Goal: Use online tool/utility: Utilize a website feature to perform a specific function

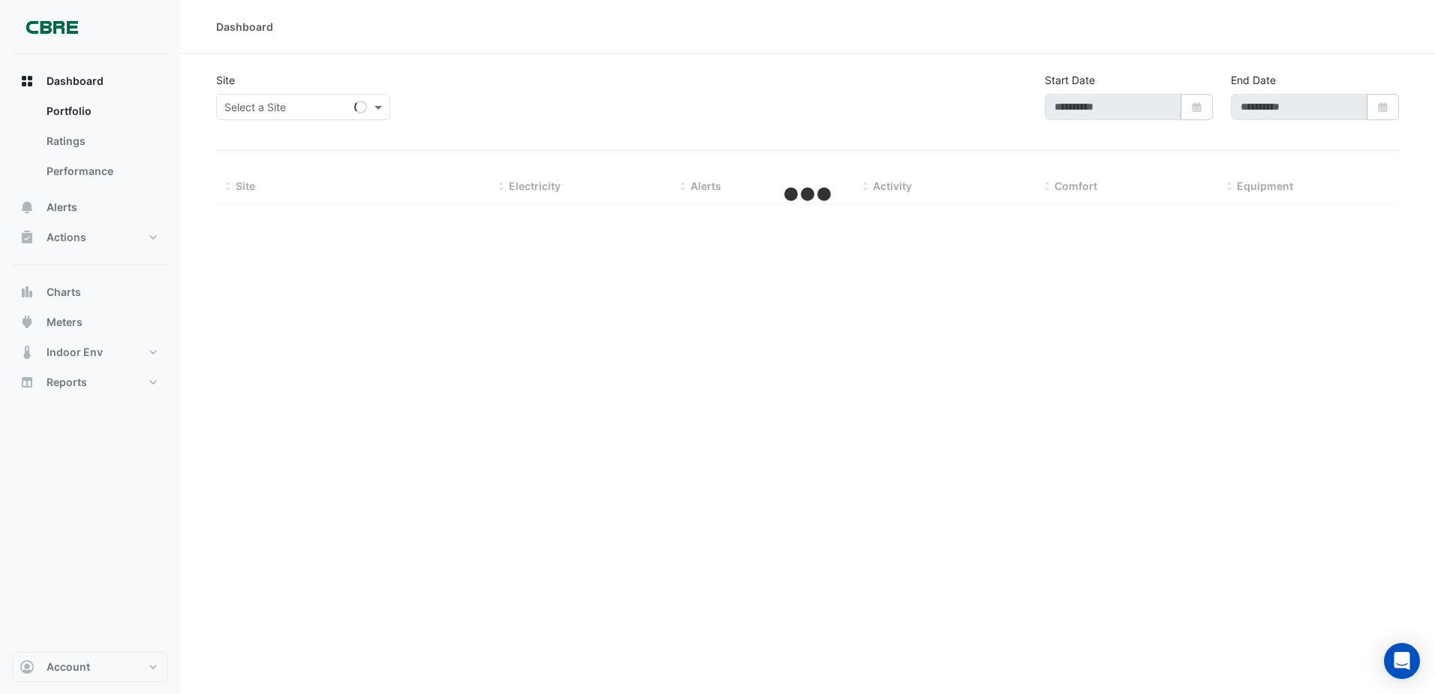
type input "**********"
select select "***"
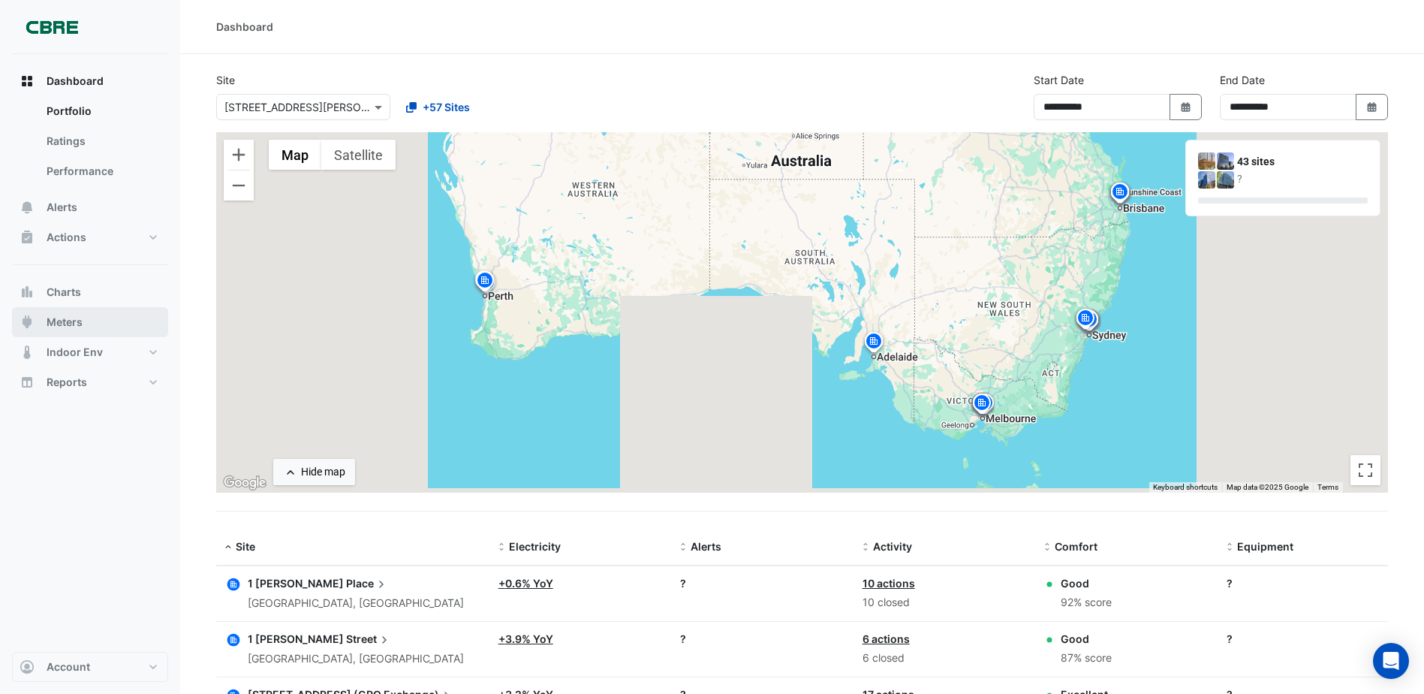
click at [71, 328] on span "Meters" at bounding box center [65, 322] width 36 height 15
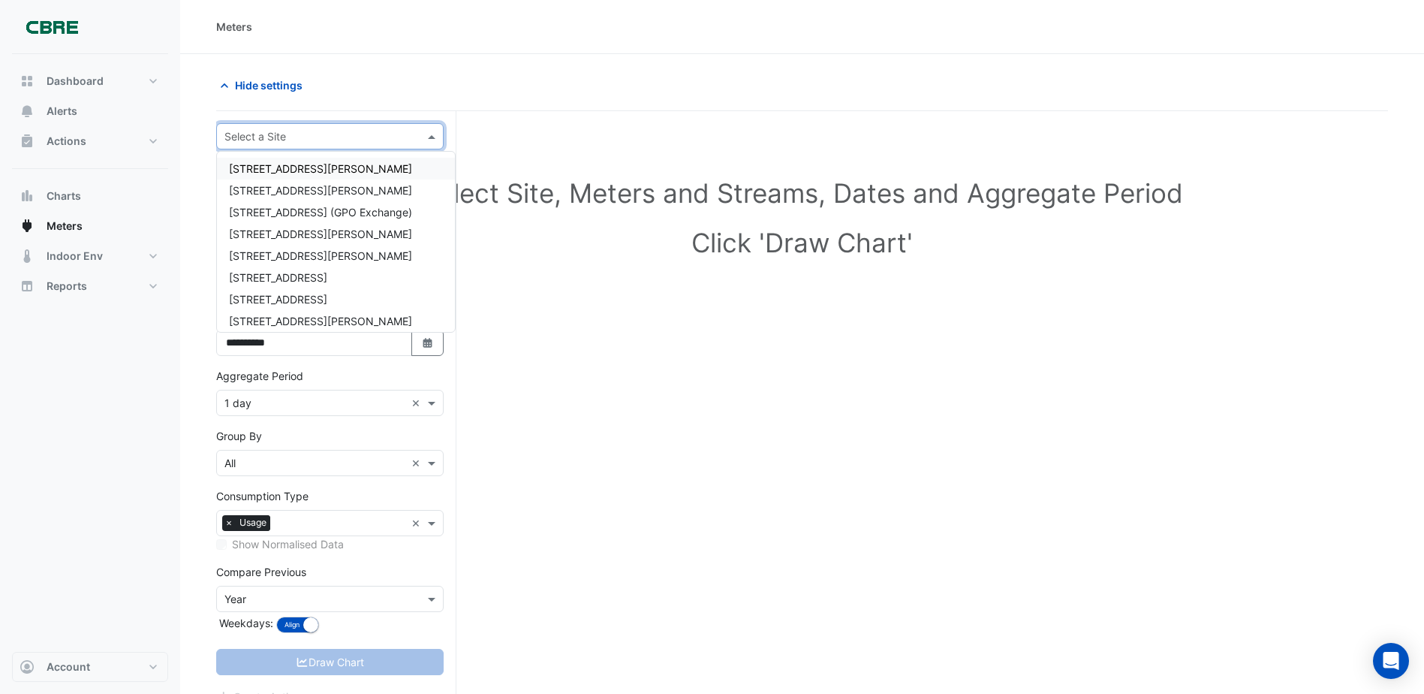
click at [324, 137] on input "text" at bounding box center [314, 137] width 181 height 16
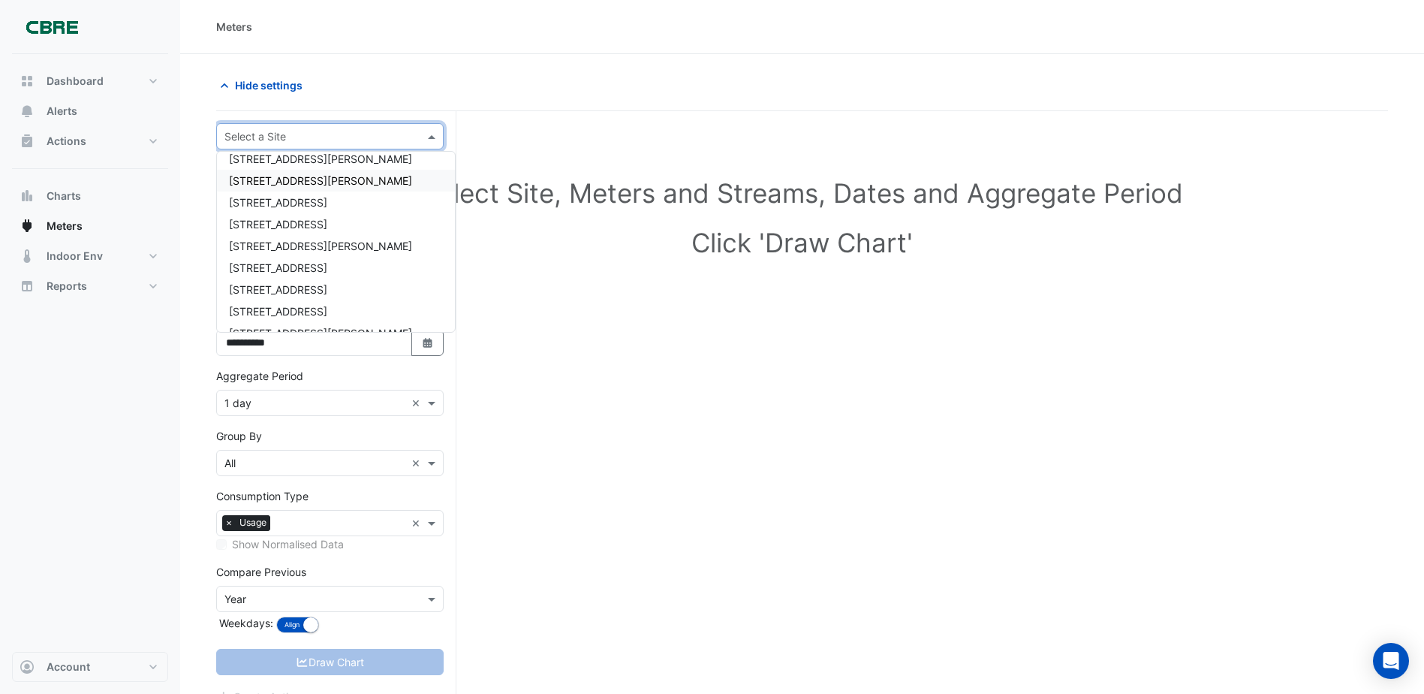
click at [262, 181] on span "[STREET_ADDRESS][PERSON_NAME]" at bounding box center [320, 180] width 183 height 13
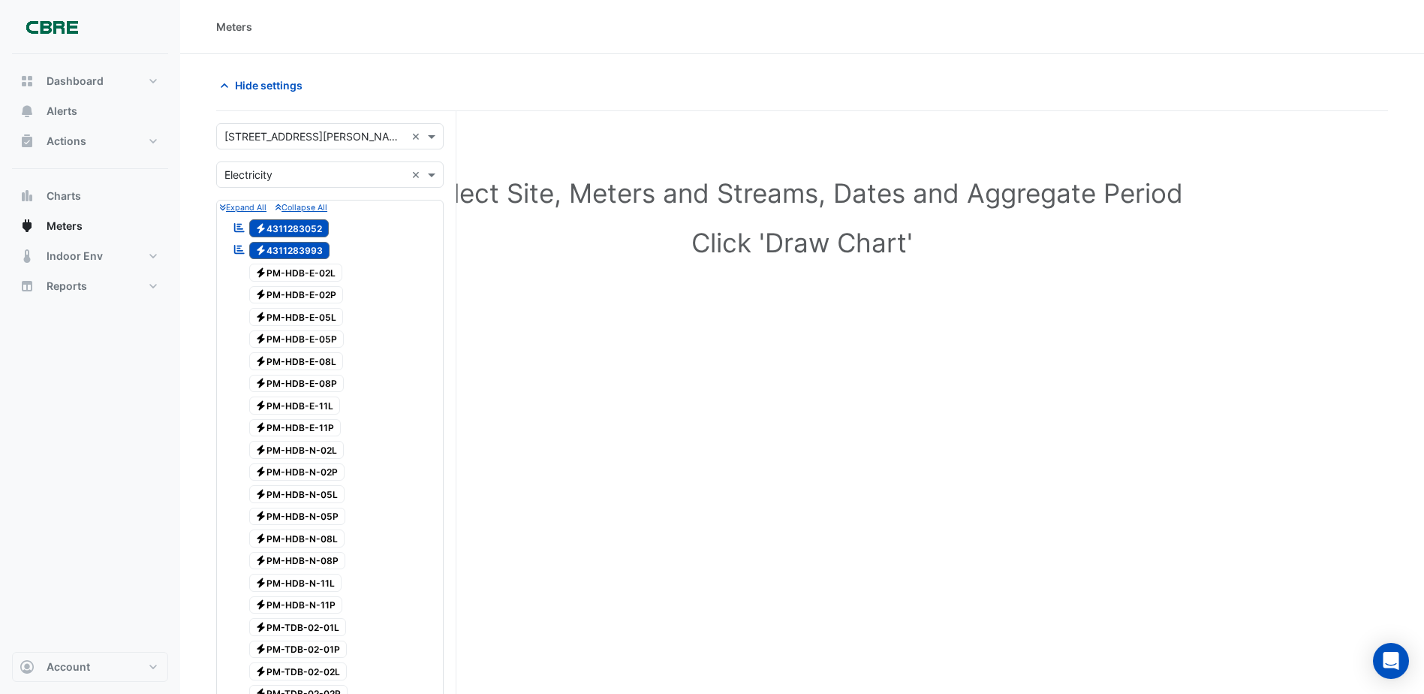
click at [306, 248] on span "Electricity 4311283993" at bounding box center [289, 251] width 81 height 18
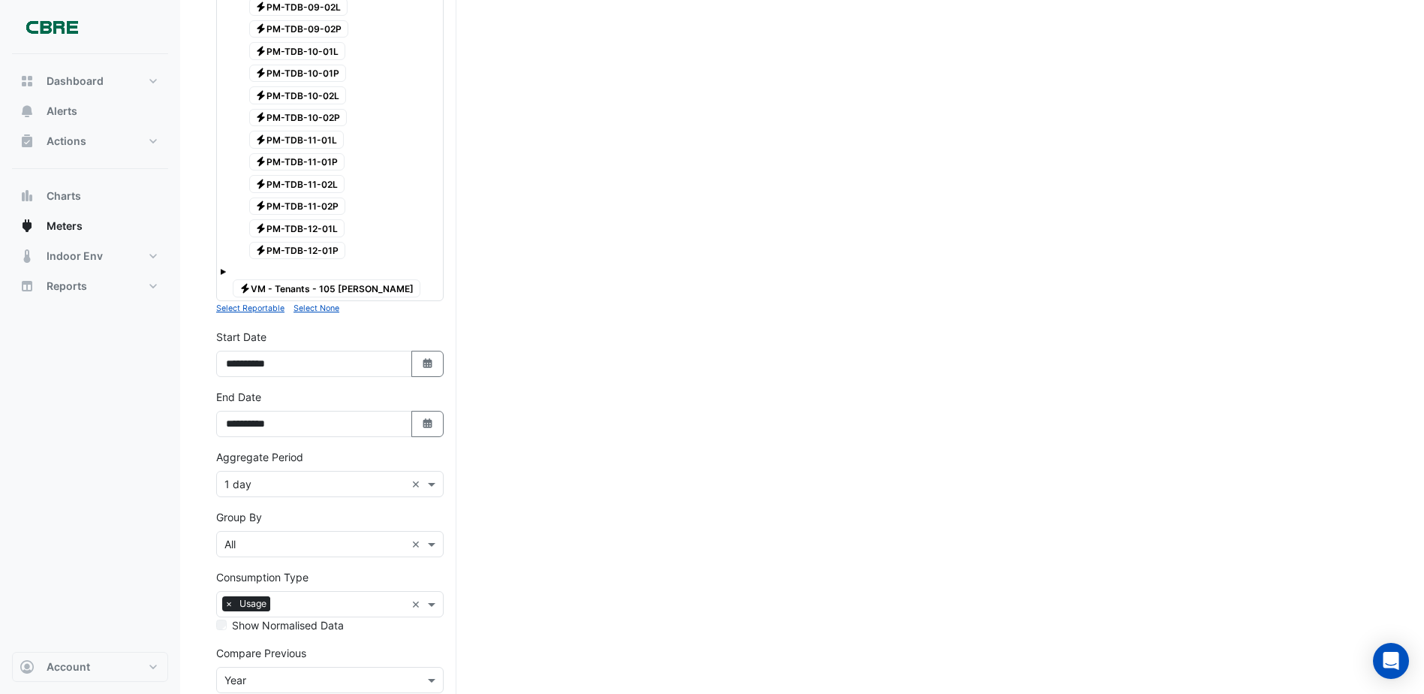
scroll to position [1372, 0]
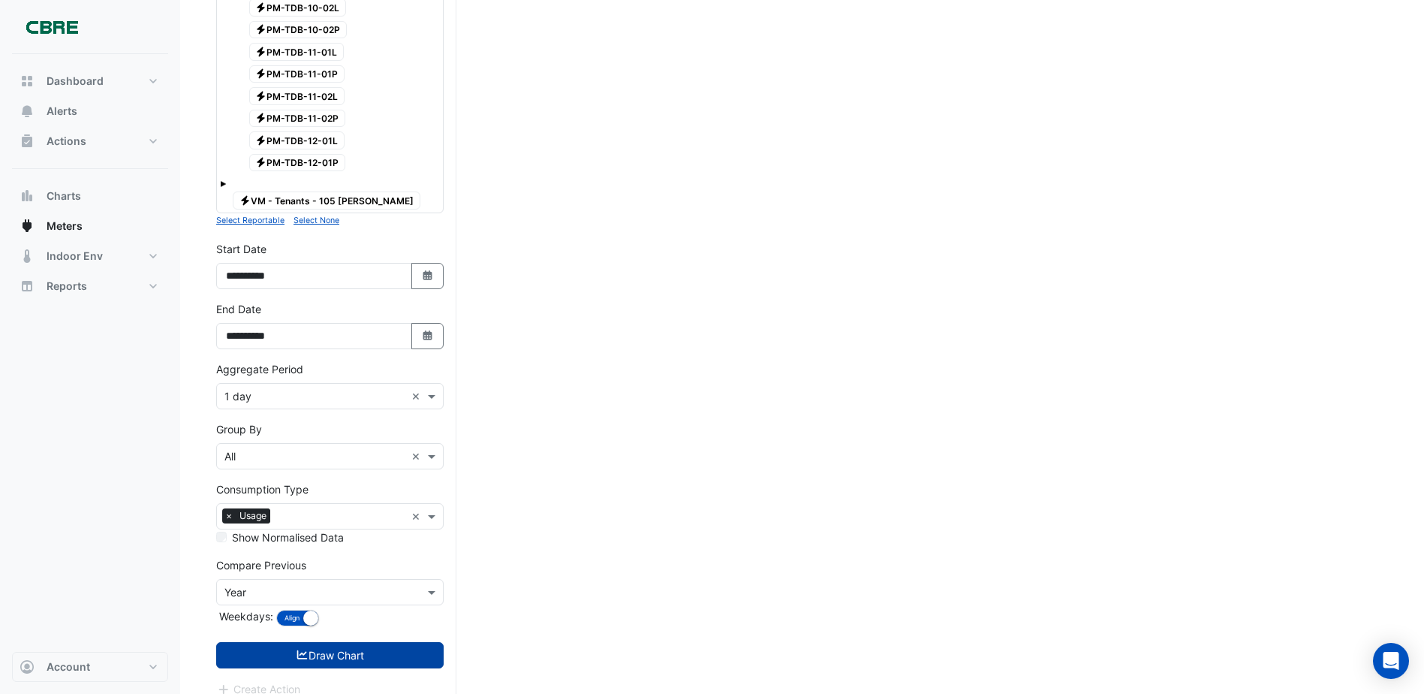
click at [341, 643] on button "Draw Chart" at bounding box center [329, 655] width 227 height 26
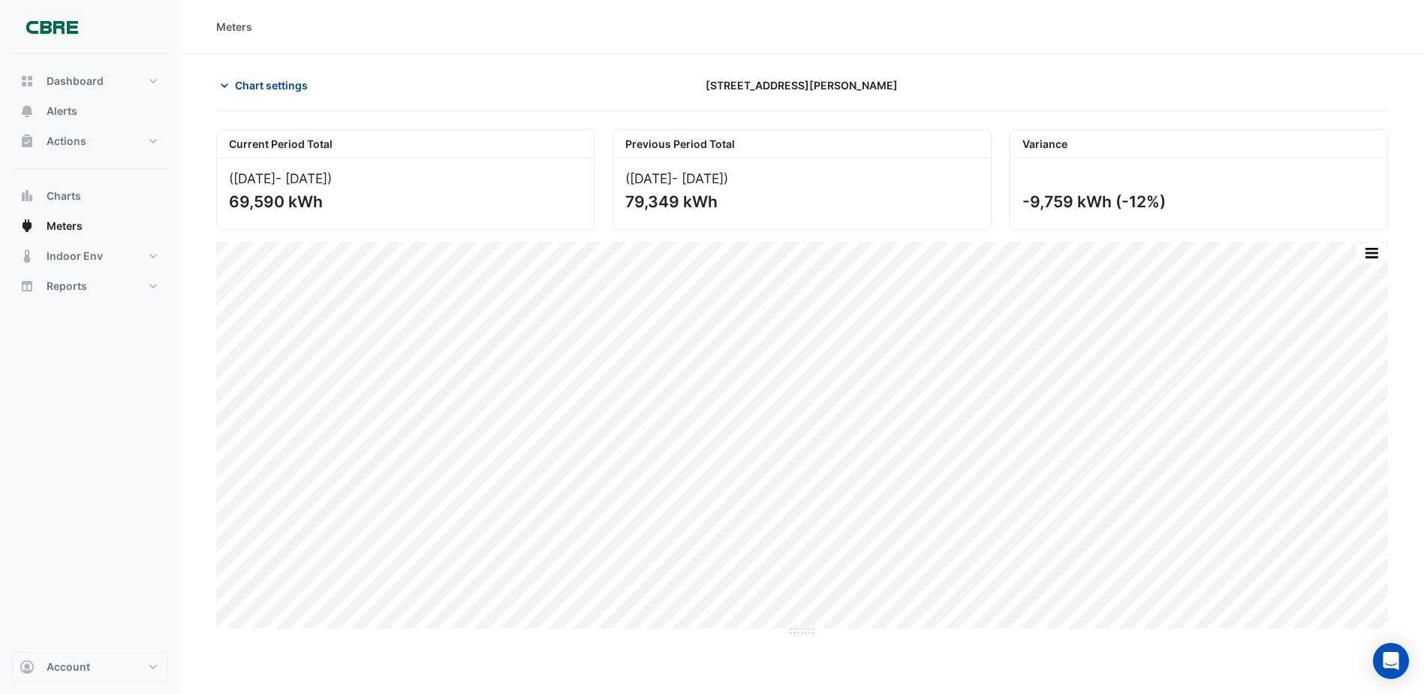
click at [263, 89] on span "Chart settings" at bounding box center [271, 85] width 73 height 16
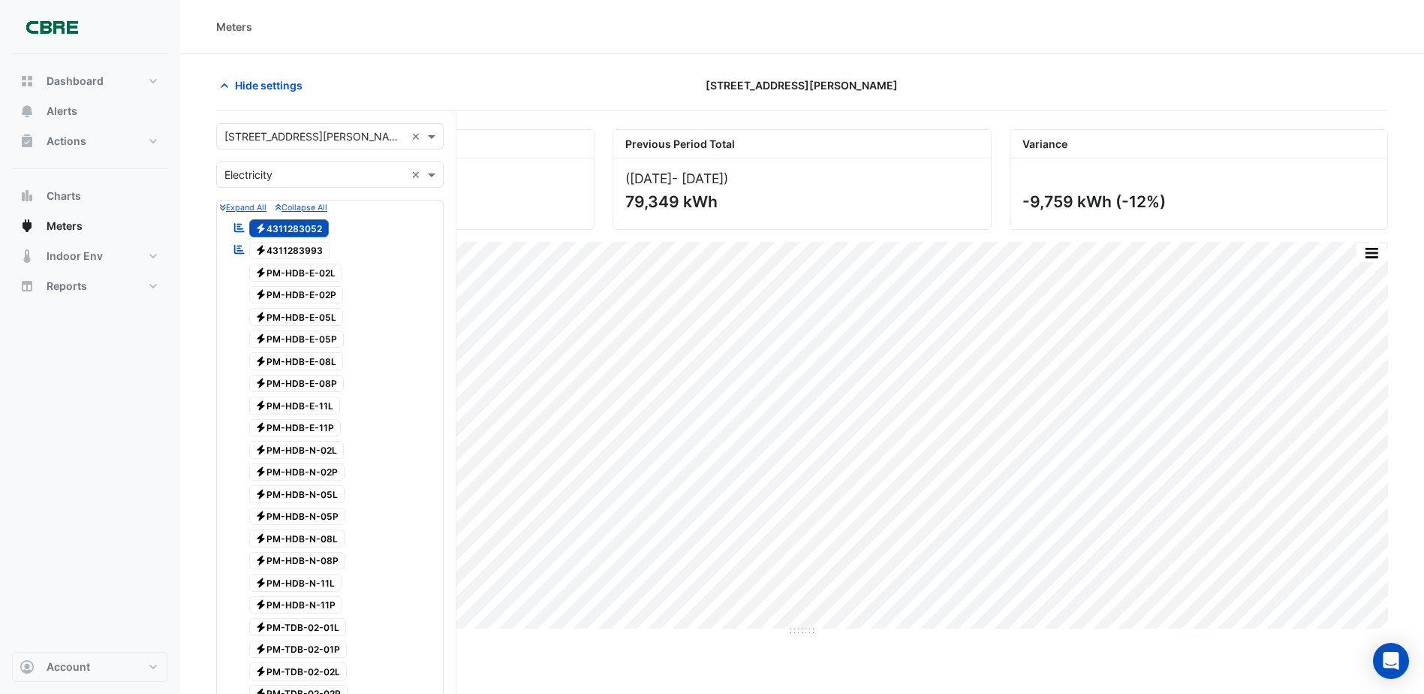
click at [281, 250] on span "Electricity 4311283993" at bounding box center [289, 251] width 81 height 18
click at [290, 231] on span "Electricity 4311283052" at bounding box center [289, 228] width 80 height 18
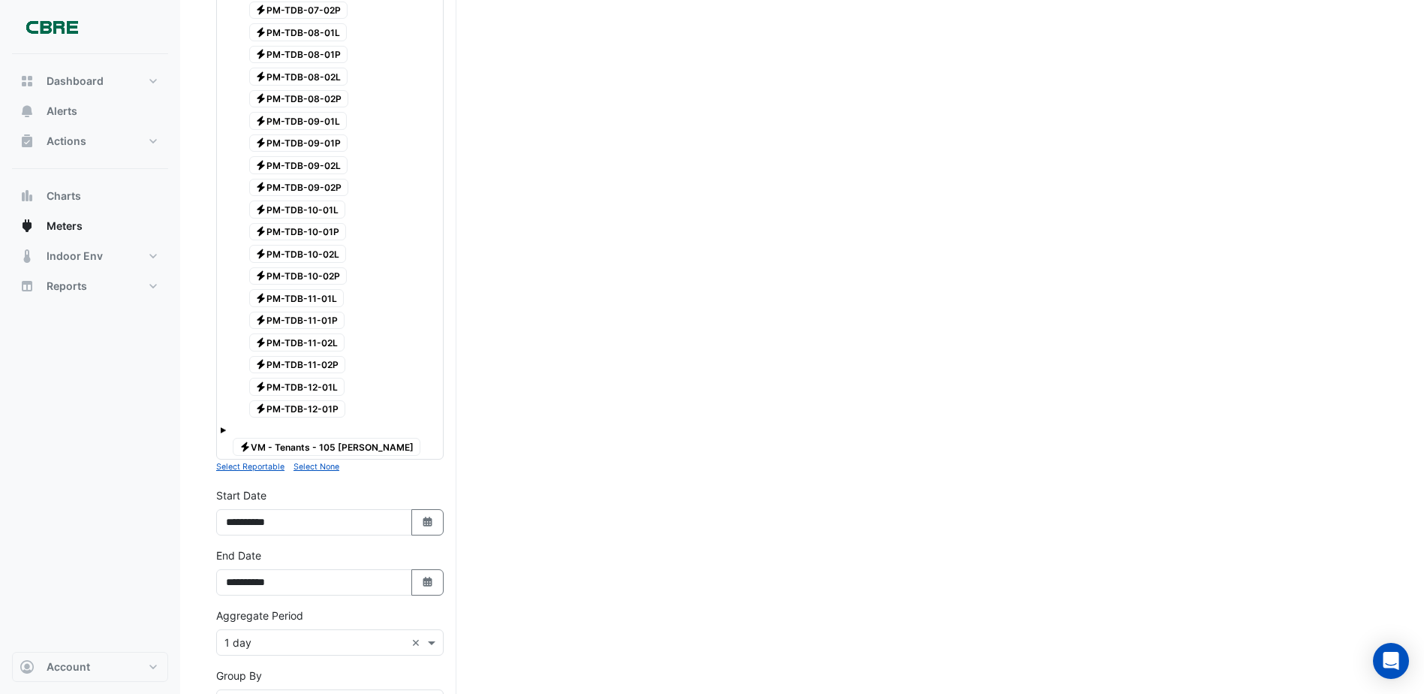
scroll to position [1372, 0]
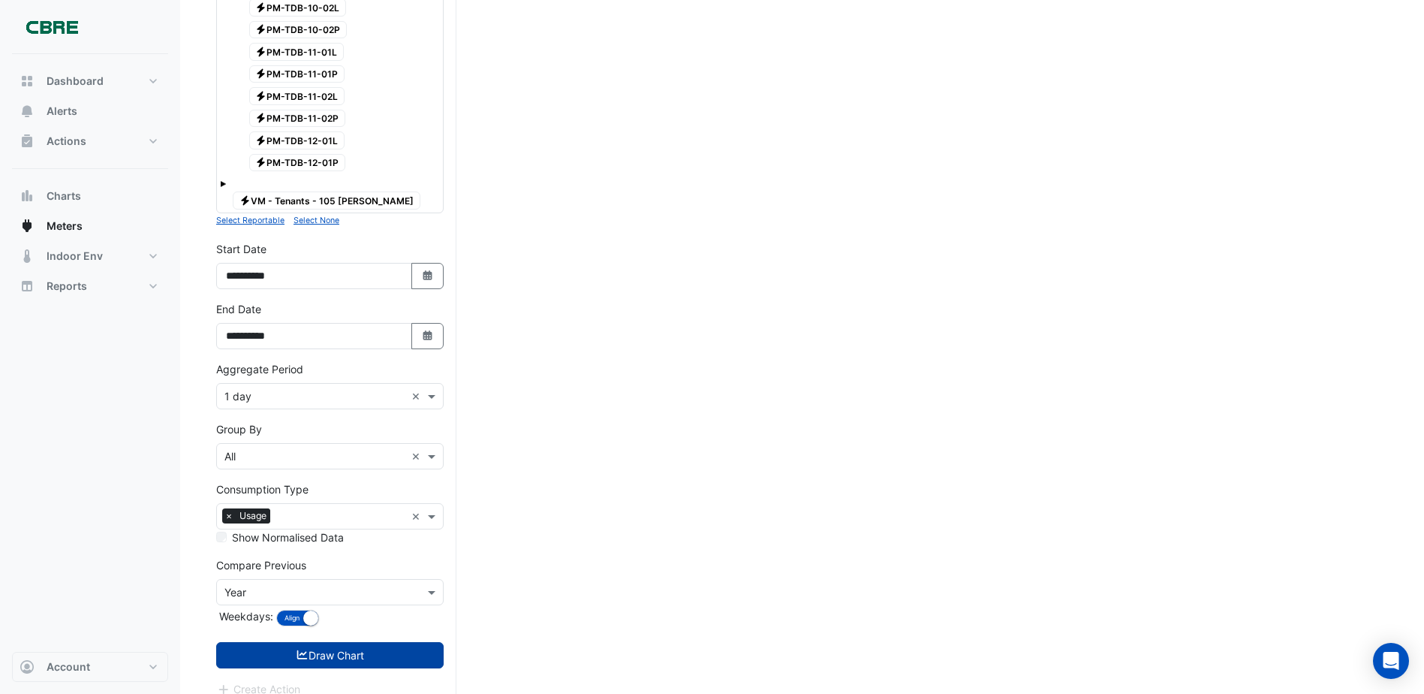
click at [357, 642] on button "Draw Chart" at bounding box center [329, 655] width 227 height 26
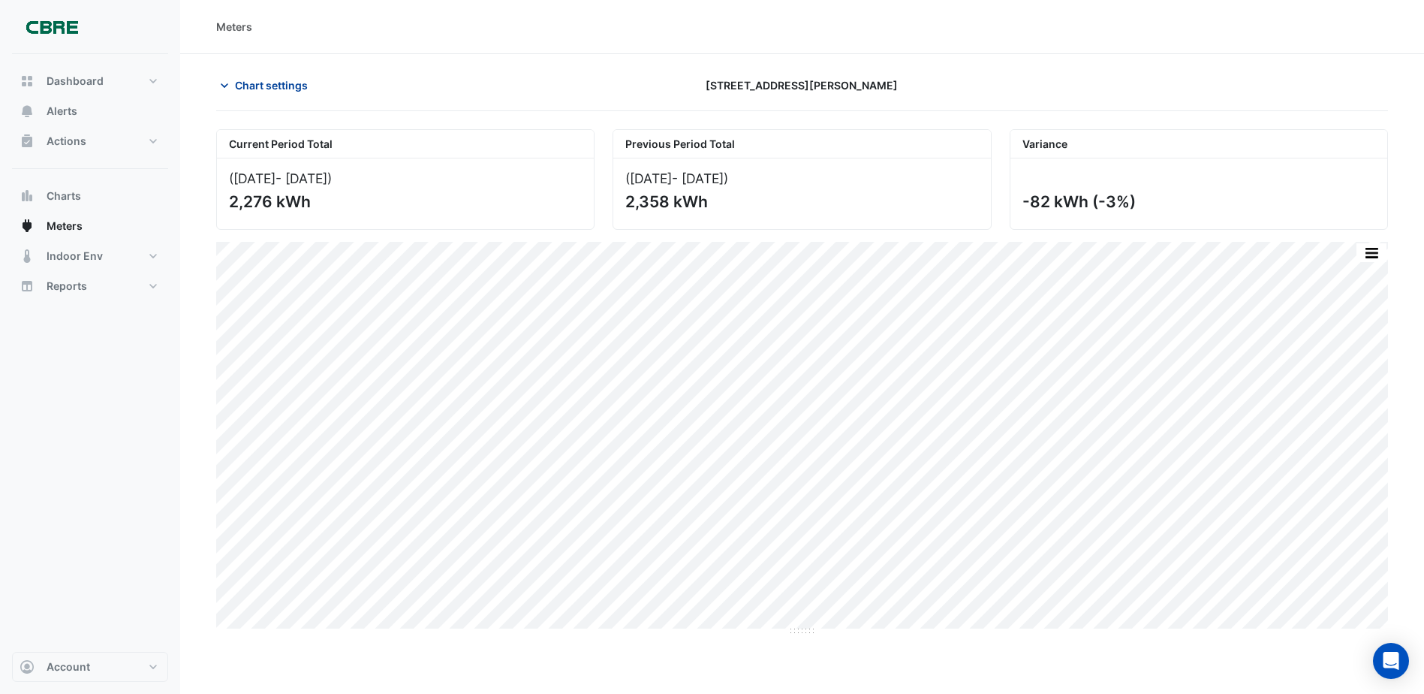
click at [266, 89] on span "Chart settings" at bounding box center [271, 85] width 73 height 16
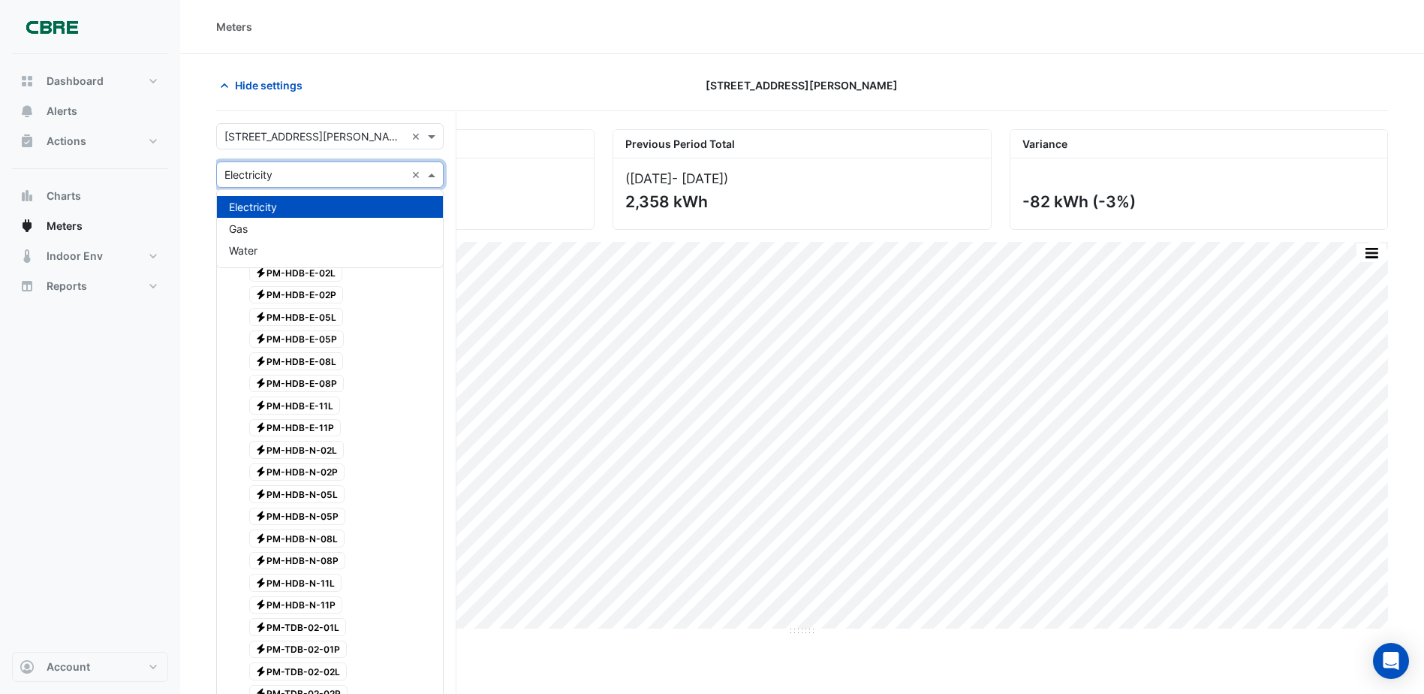
click at [271, 171] on input "text" at bounding box center [314, 175] width 181 height 16
click at [266, 224] on div "Gas" at bounding box center [330, 229] width 226 height 22
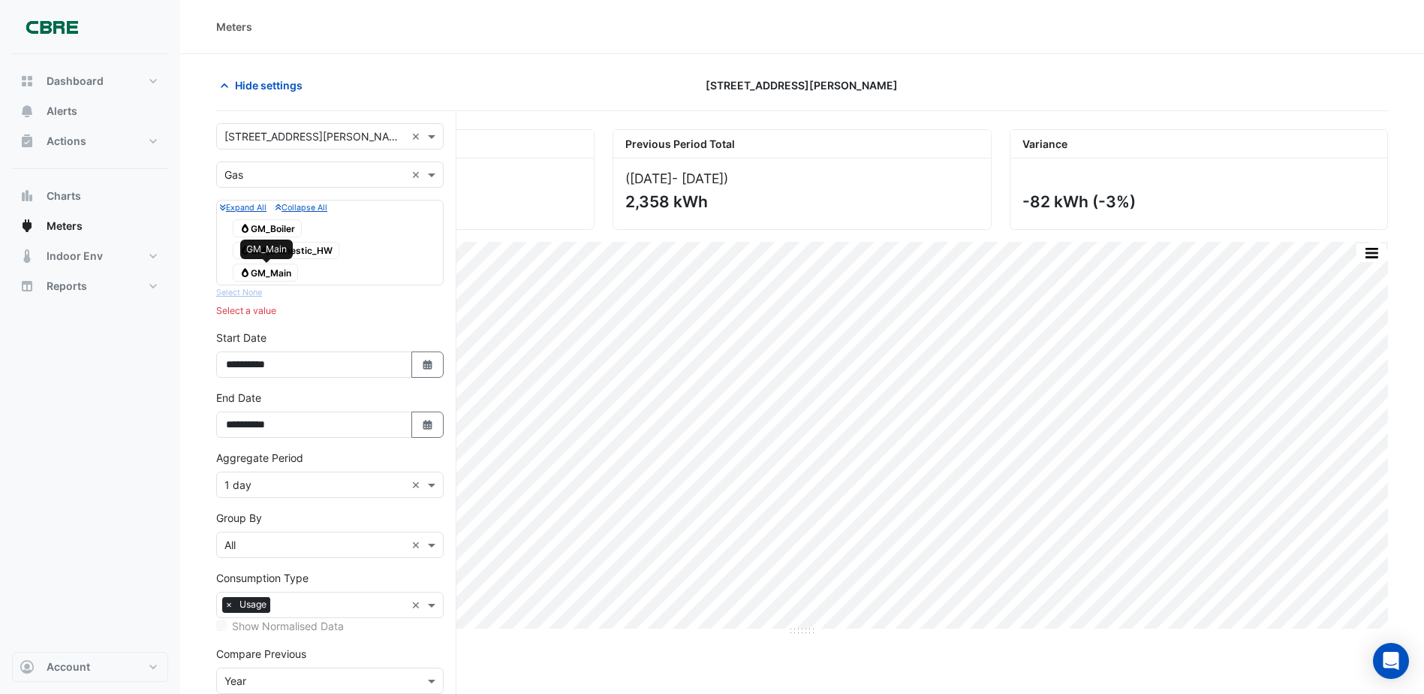
click at [279, 272] on span "Gas GM_Main" at bounding box center [265, 272] width 65 height 18
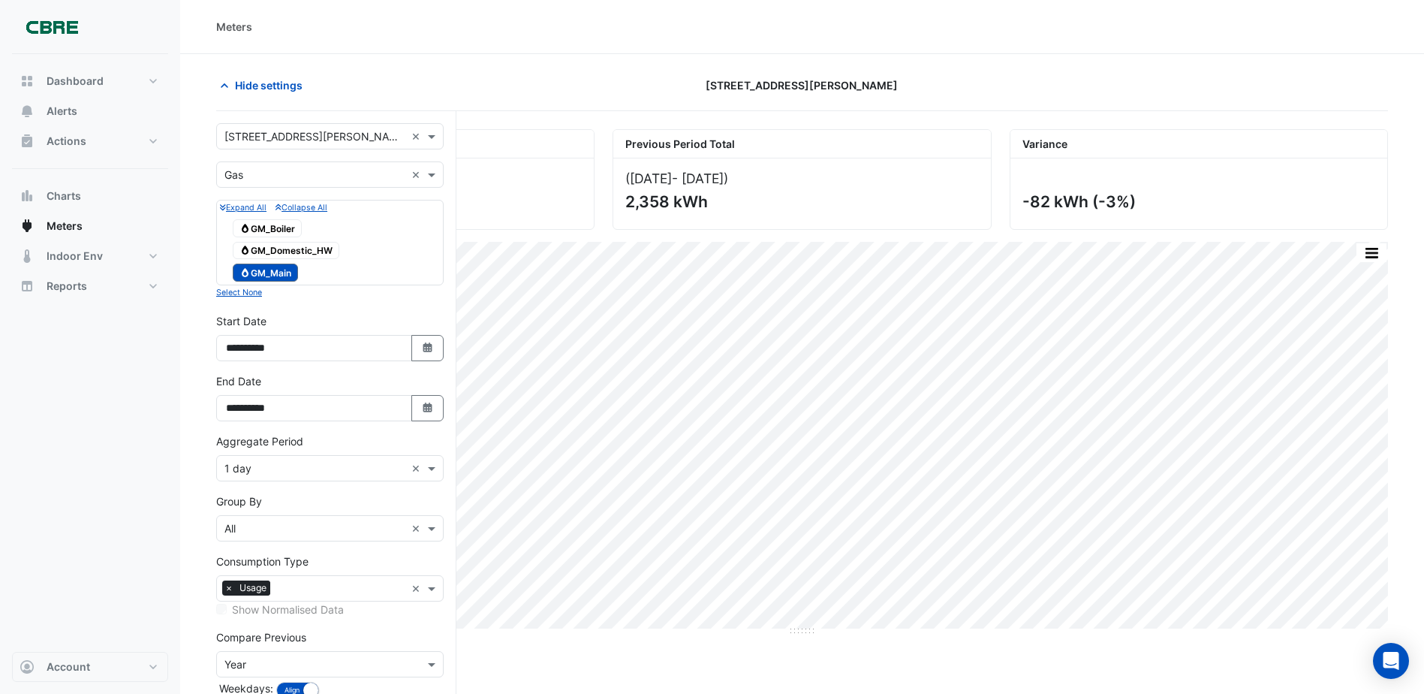
scroll to position [88, 0]
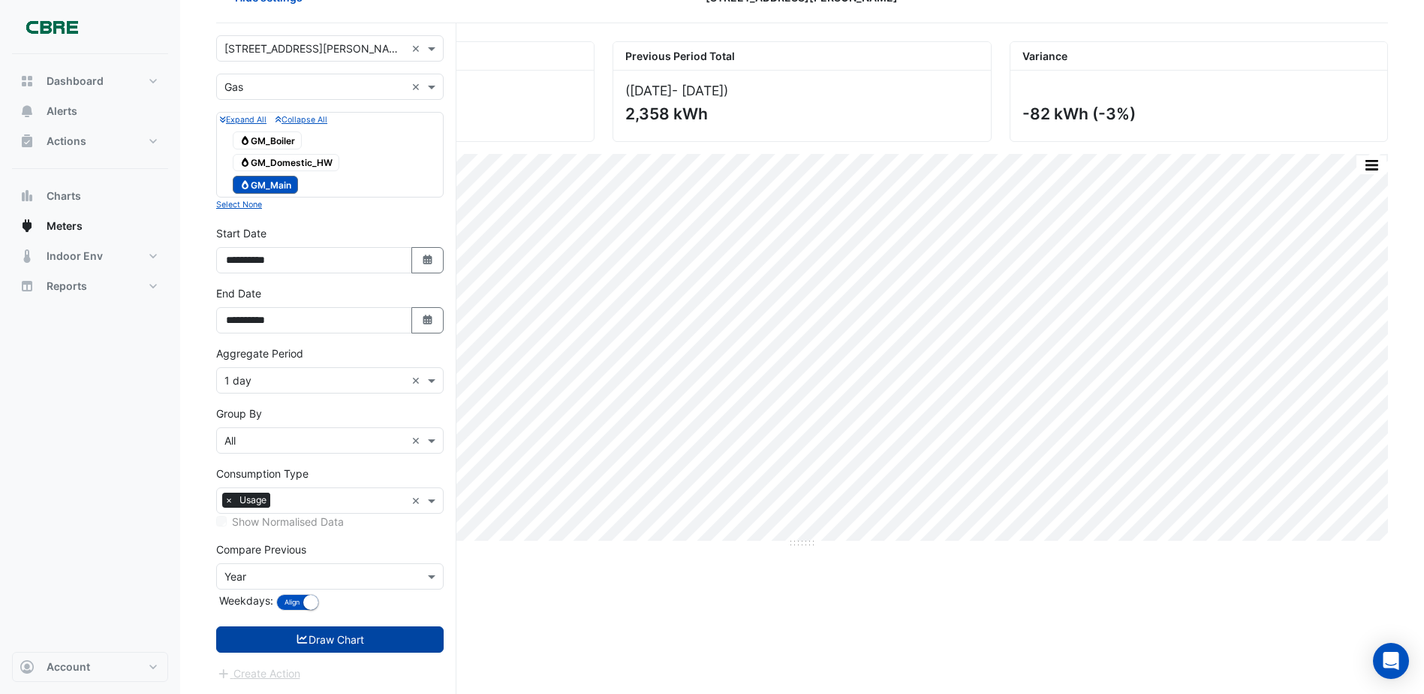
click at [372, 635] on button "Draw Chart" at bounding box center [329, 639] width 227 height 26
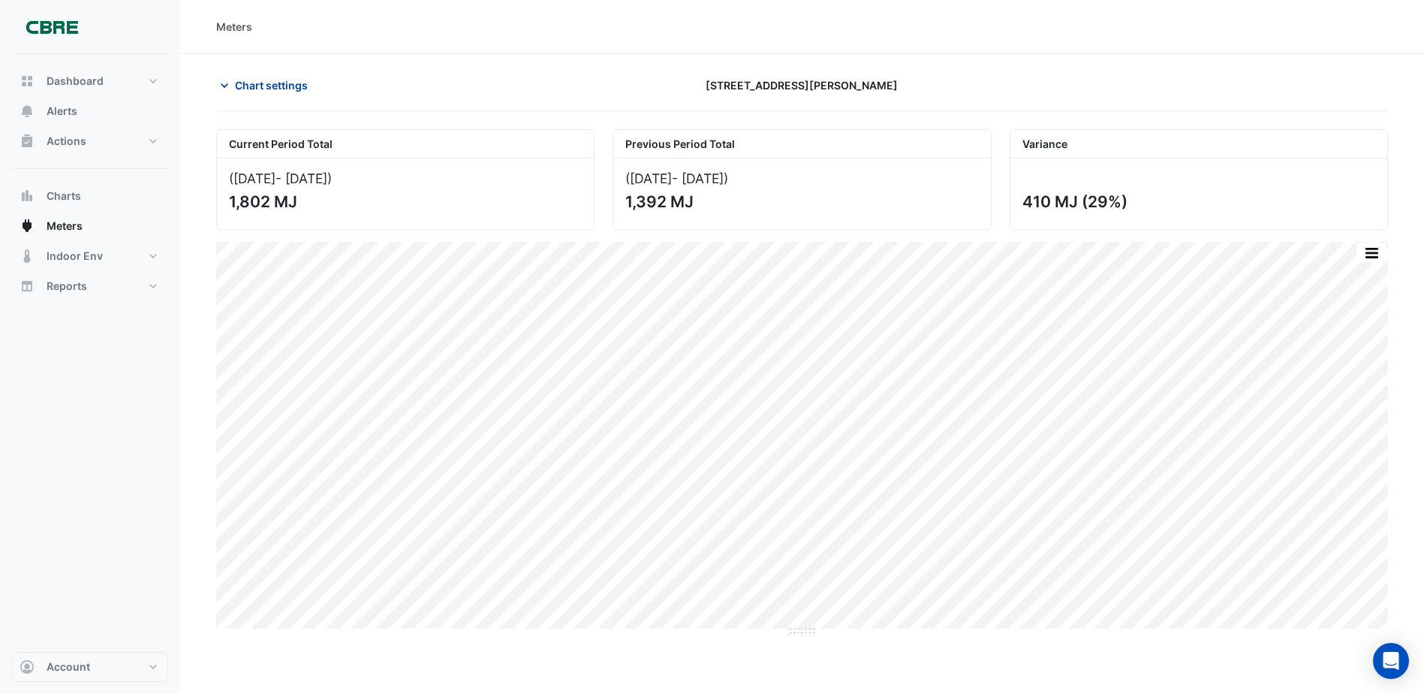
click at [258, 82] on span "Chart settings" at bounding box center [271, 85] width 73 height 16
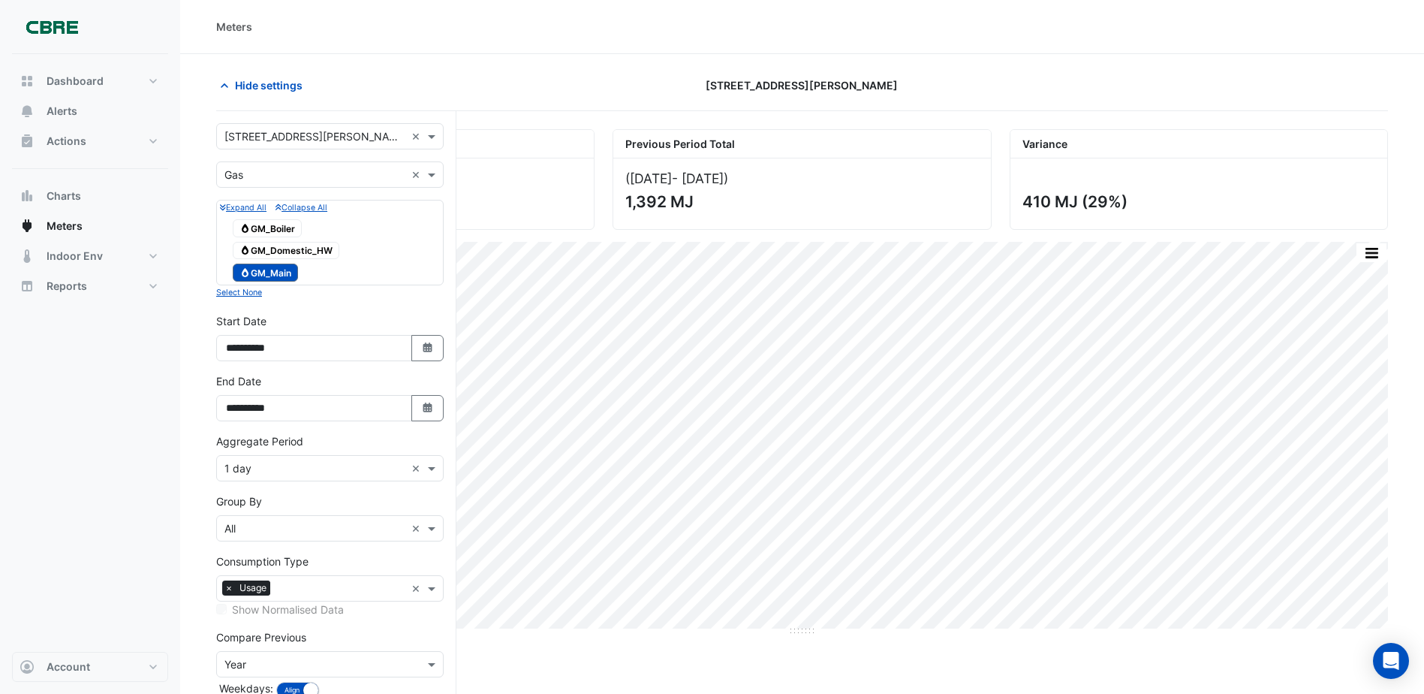
click at [274, 170] on input "text" at bounding box center [314, 175] width 181 height 16
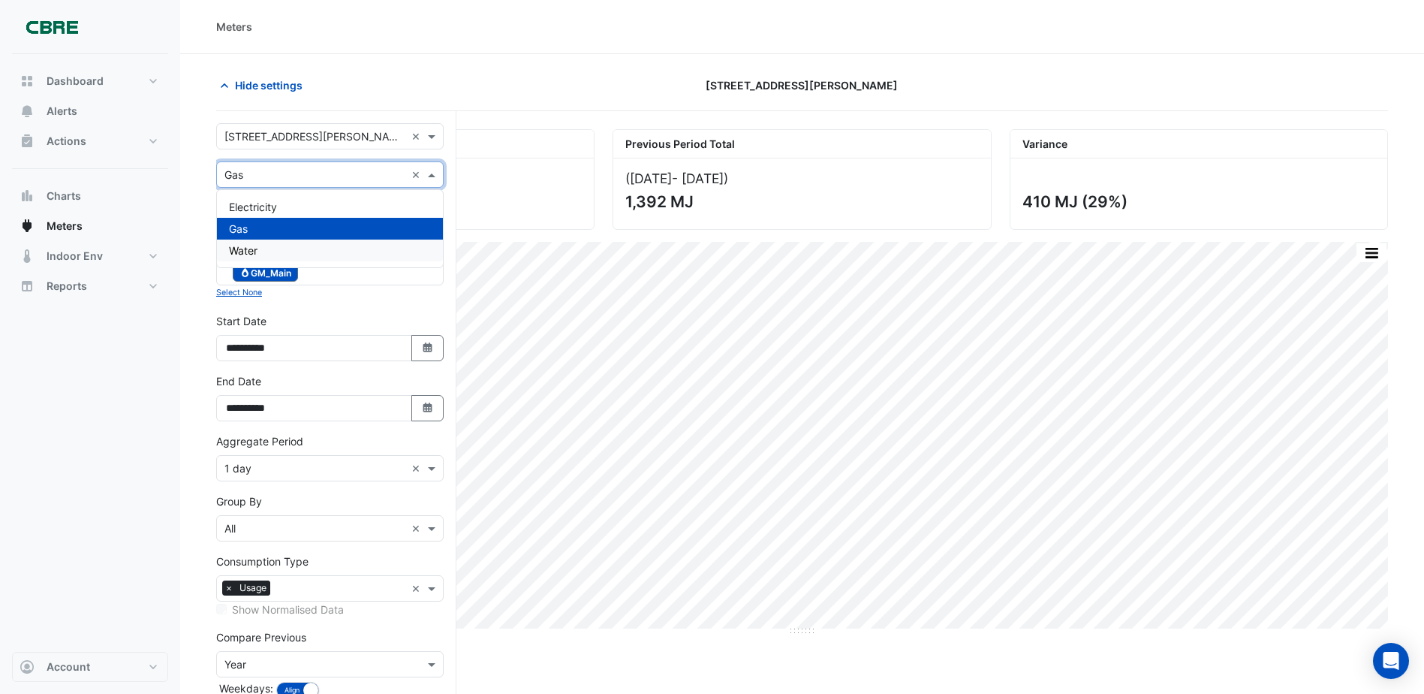
click at [257, 244] on span "Water" at bounding box center [243, 250] width 29 height 13
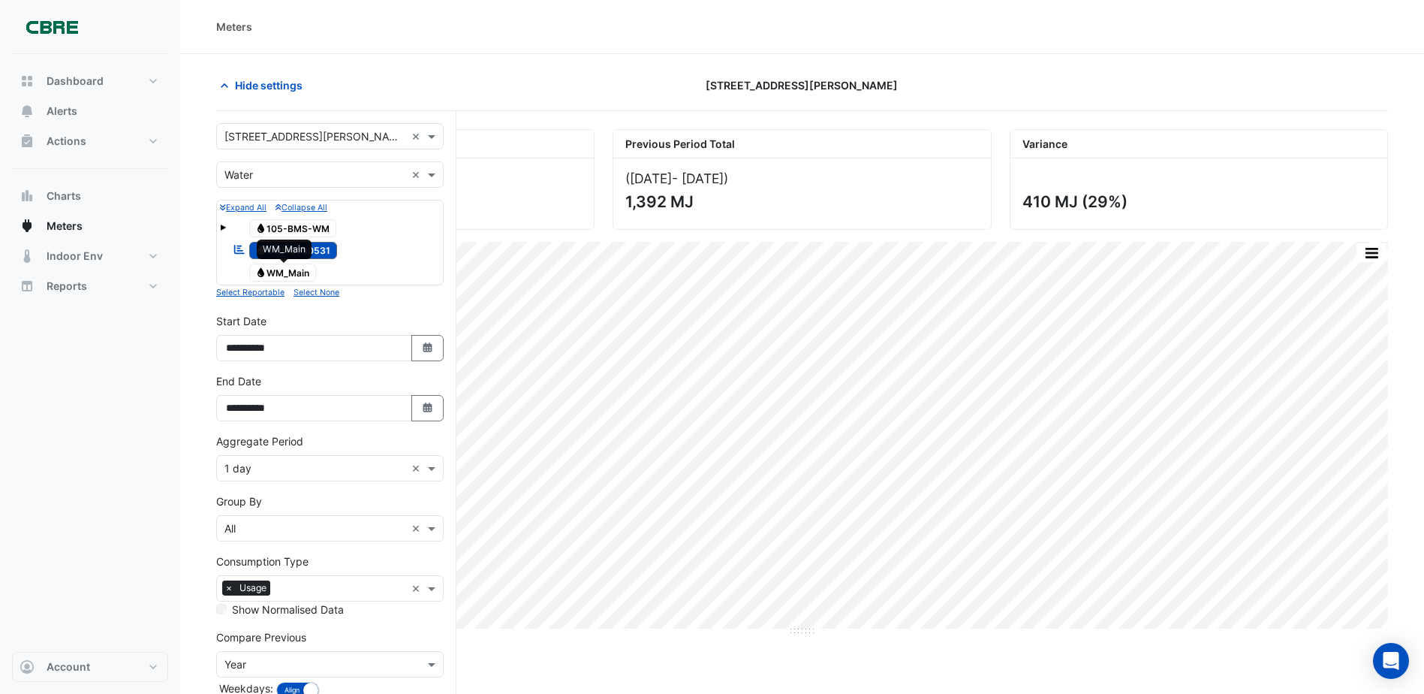
click at [293, 269] on span "Water WM_Main" at bounding box center [283, 272] width 68 height 18
click at [324, 250] on span "Water SWM0000531" at bounding box center [293, 251] width 89 height 18
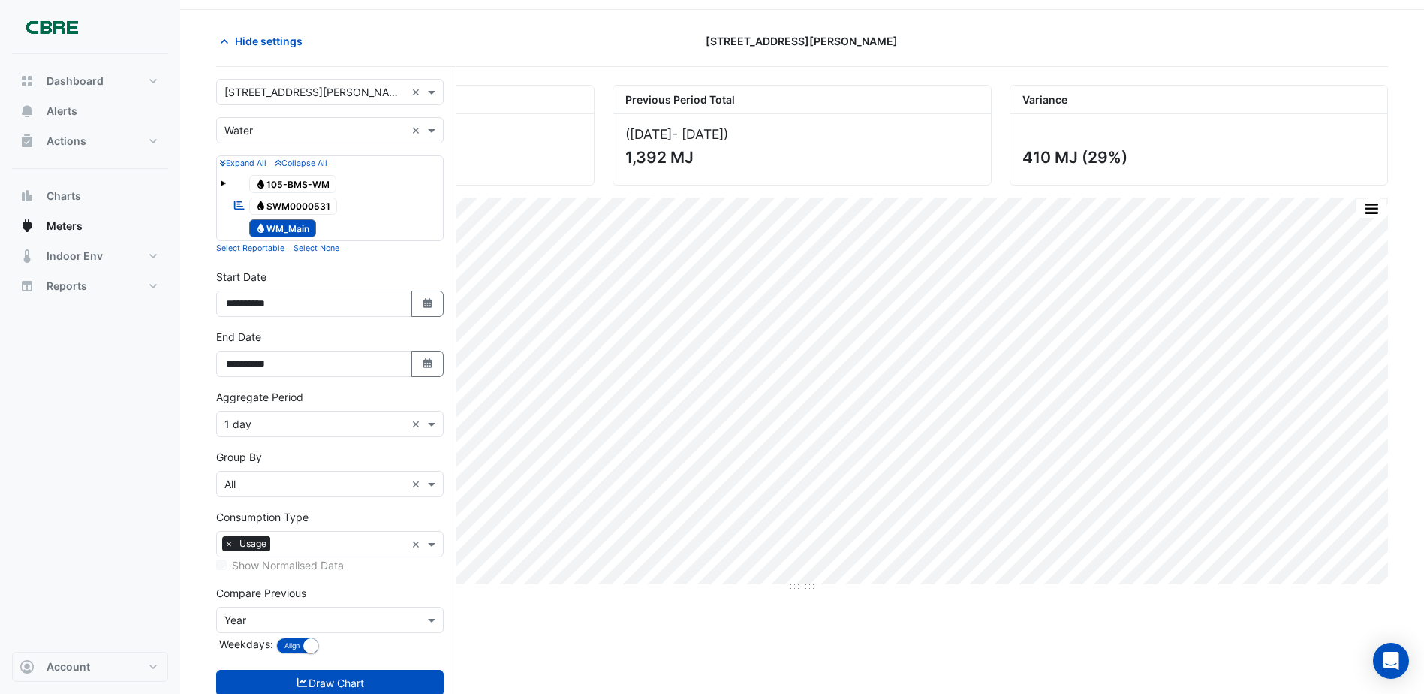
scroll to position [88, 0]
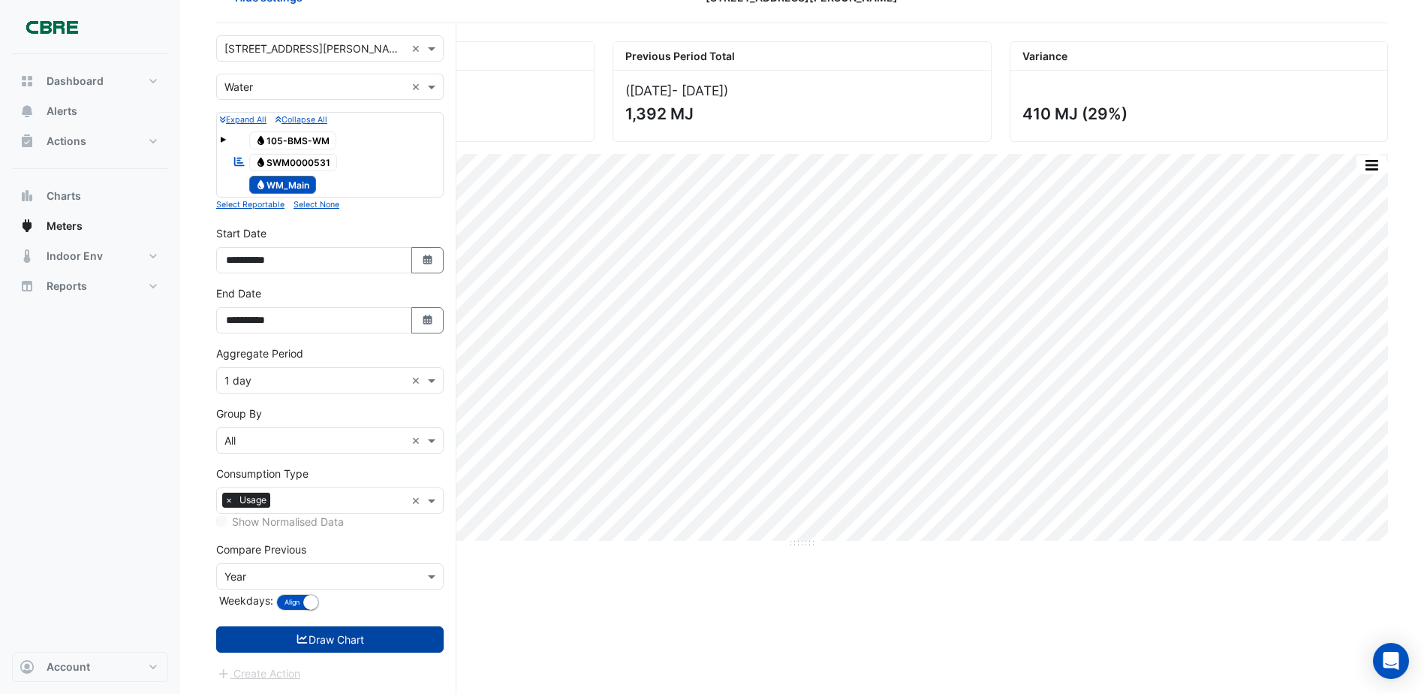
click at [393, 636] on button "Draw Chart" at bounding box center [329, 639] width 227 height 26
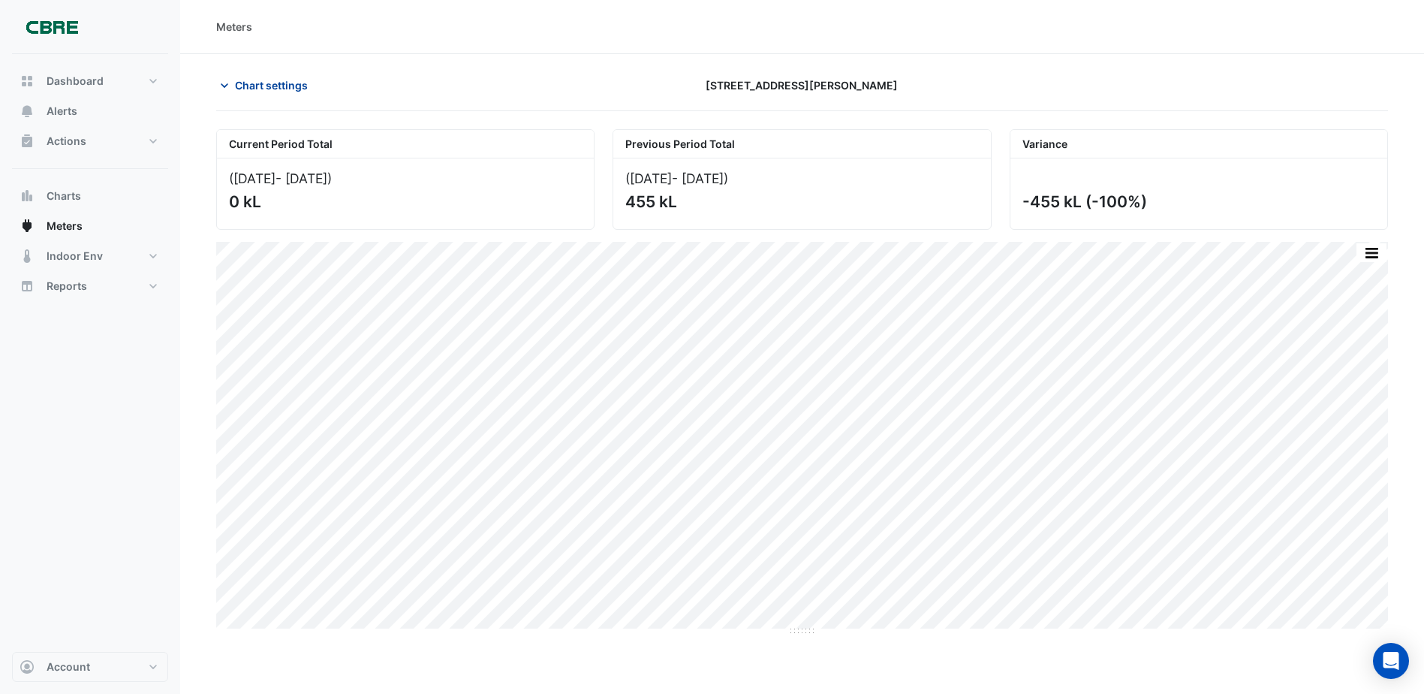
click at [257, 87] on span "Chart settings" at bounding box center [271, 85] width 73 height 16
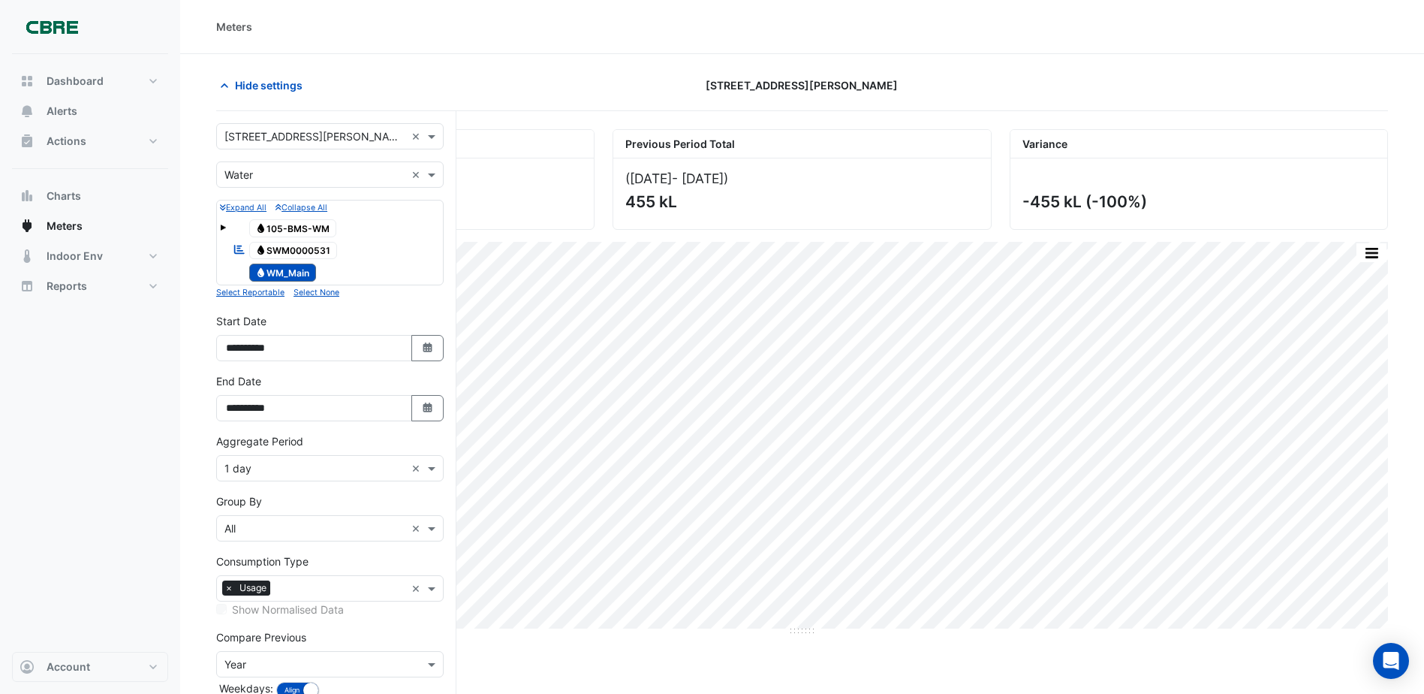
click at [305, 252] on span "Water SWM0000531" at bounding box center [293, 251] width 89 height 18
click at [303, 251] on span "Water SWM0000531" at bounding box center [293, 251] width 89 height 18
click at [300, 272] on span "Water WM_Main" at bounding box center [283, 272] width 68 height 18
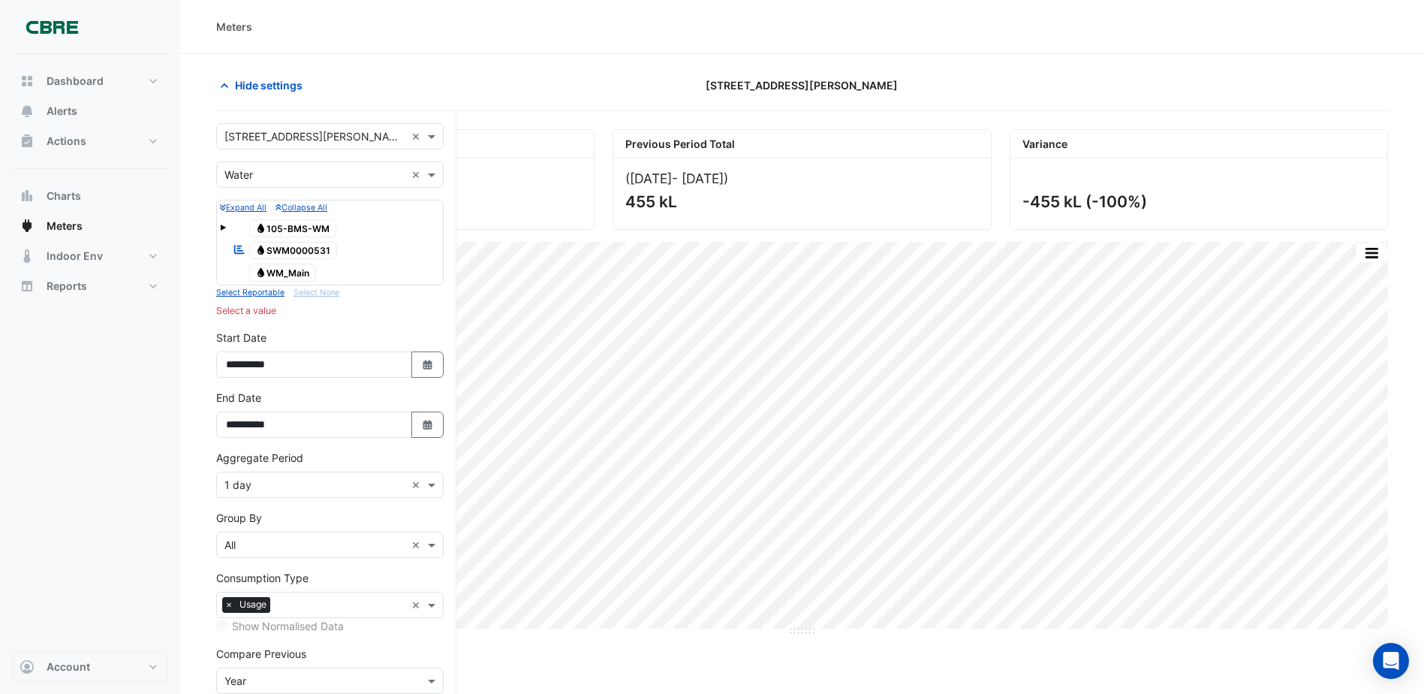
click at [318, 224] on span "Water 105-BMS-WM" at bounding box center [293, 228] width 88 height 18
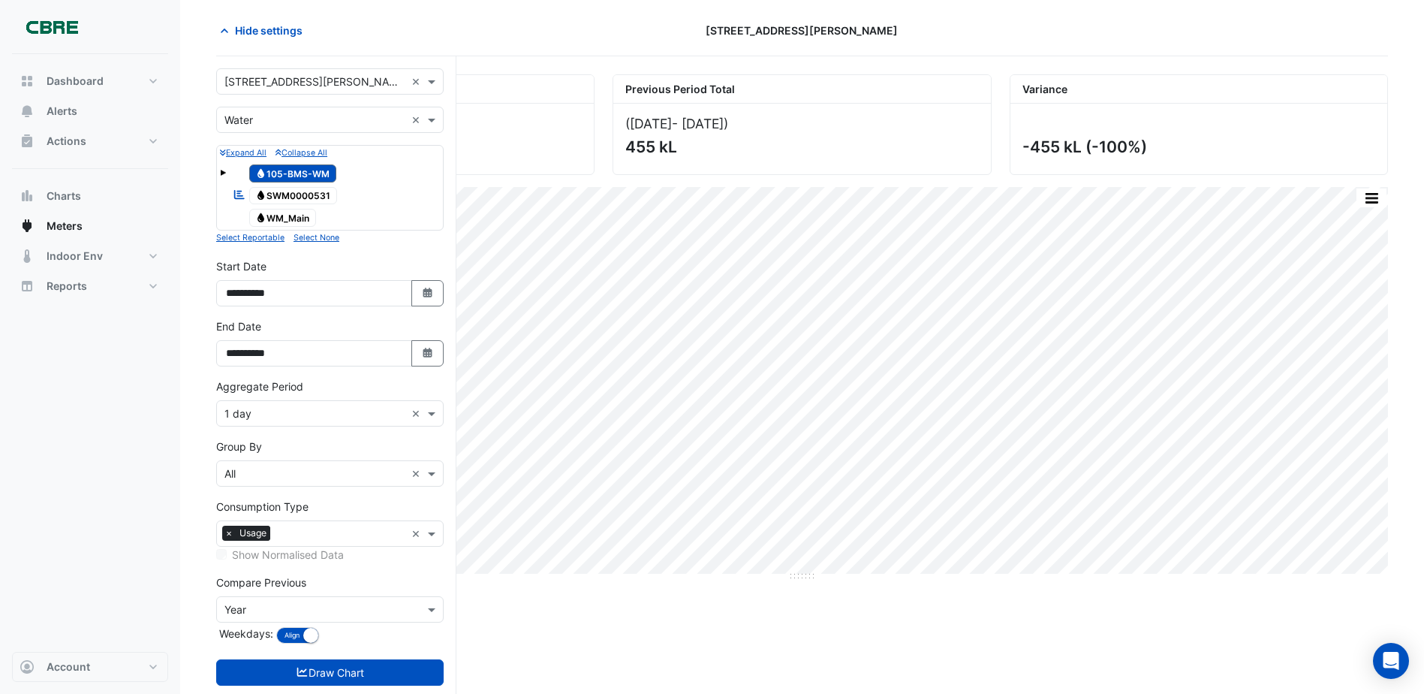
scroll to position [88, 0]
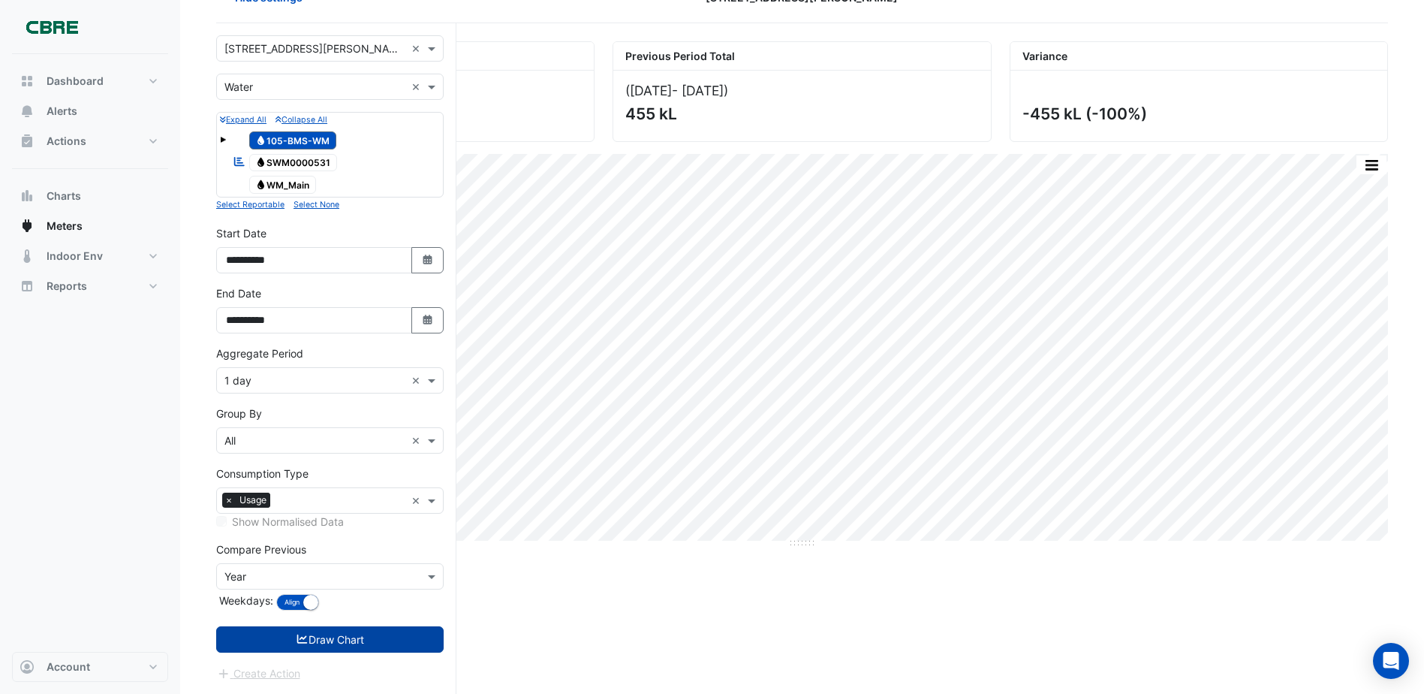
click at [333, 642] on button "Draw Chart" at bounding box center [329, 639] width 227 height 26
